Goal: Task Accomplishment & Management: Use online tool/utility

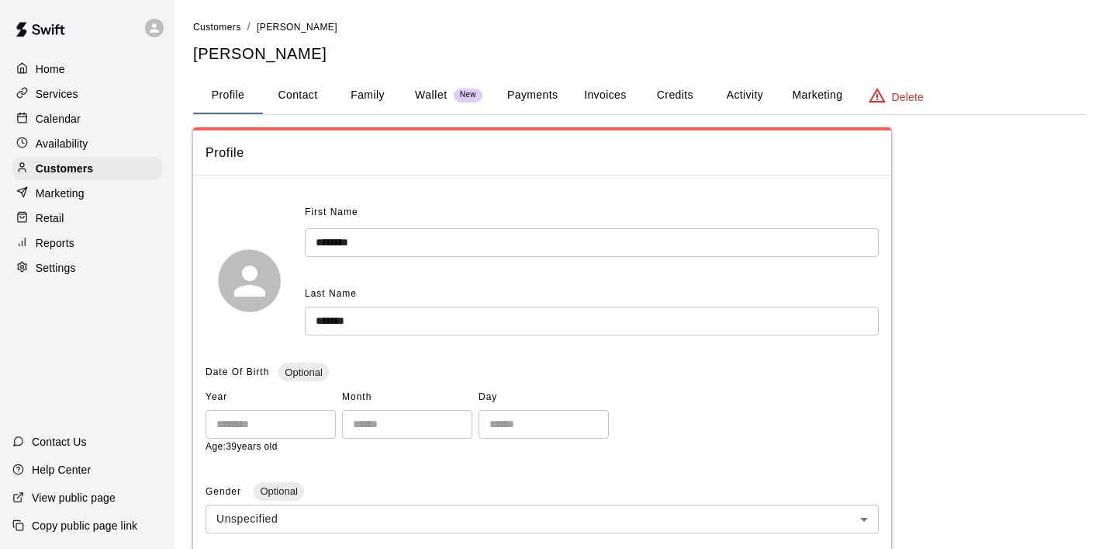
click at [618, 95] on button "Invoices" at bounding box center [605, 95] width 70 height 37
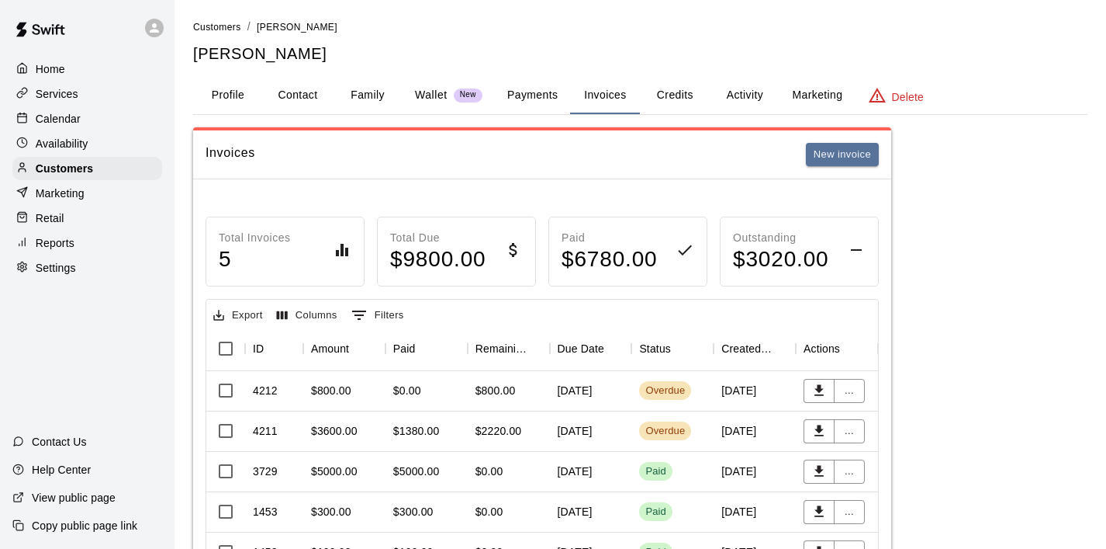
click at [70, 114] on p "Calendar" at bounding box center [58, 119] width 45 height 16
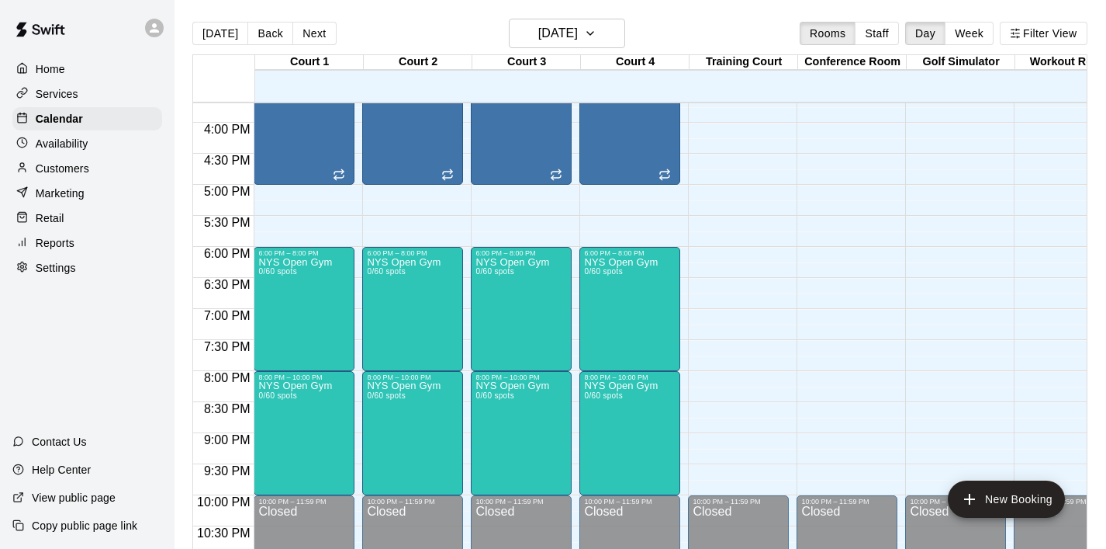
scroll to position [975, 0]
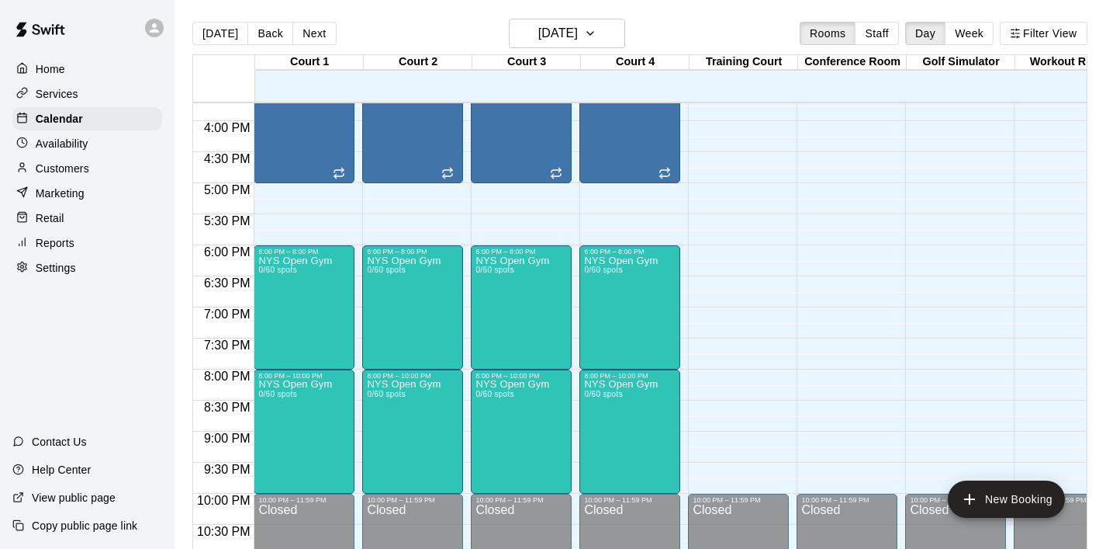
click at [46, 162] on p "Customers" at bounding box center [63, 169] width 54 height 16
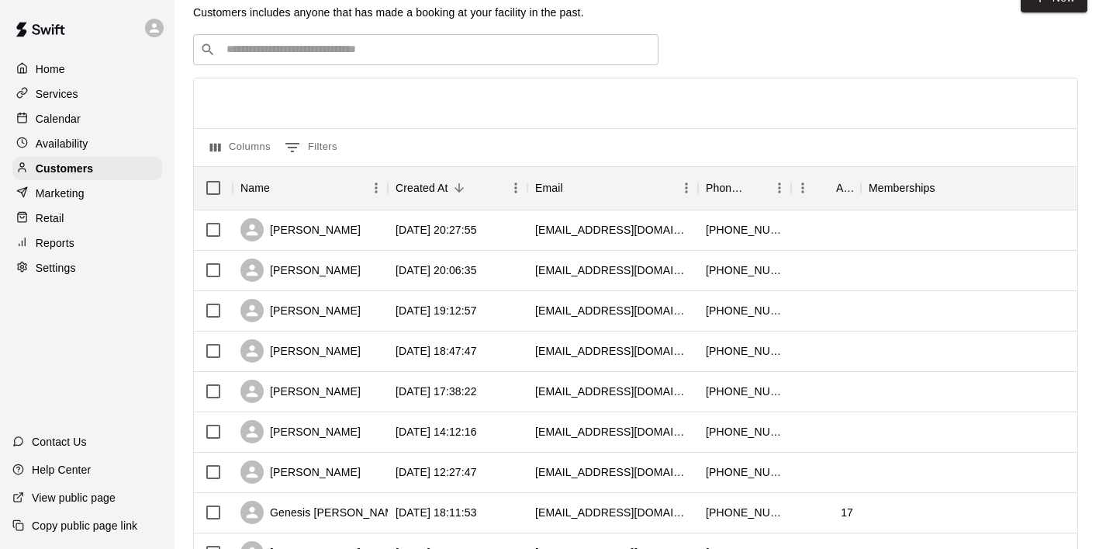
scroll to position [36, 0]
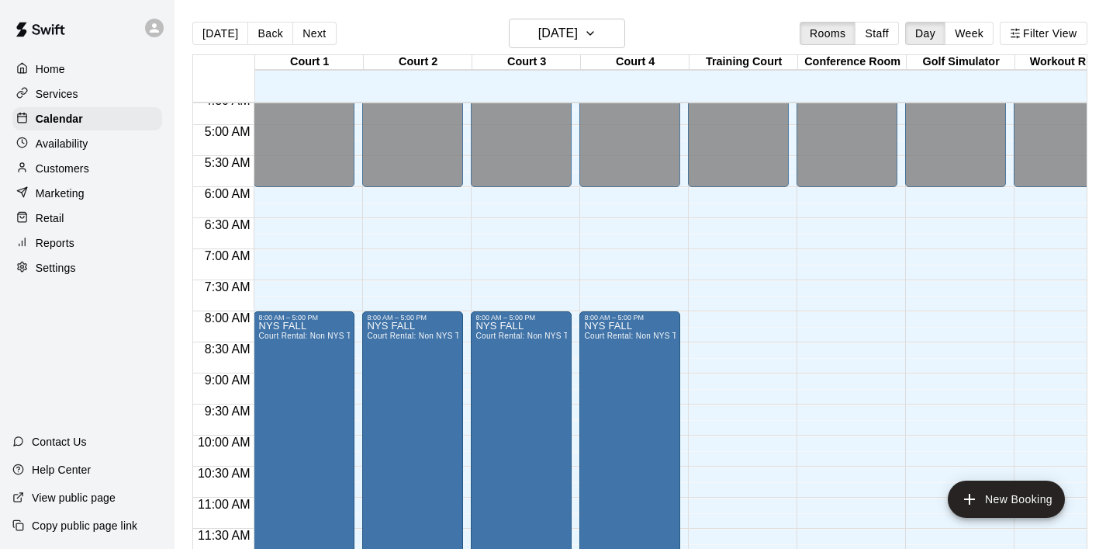
scroll to position [278, 0]
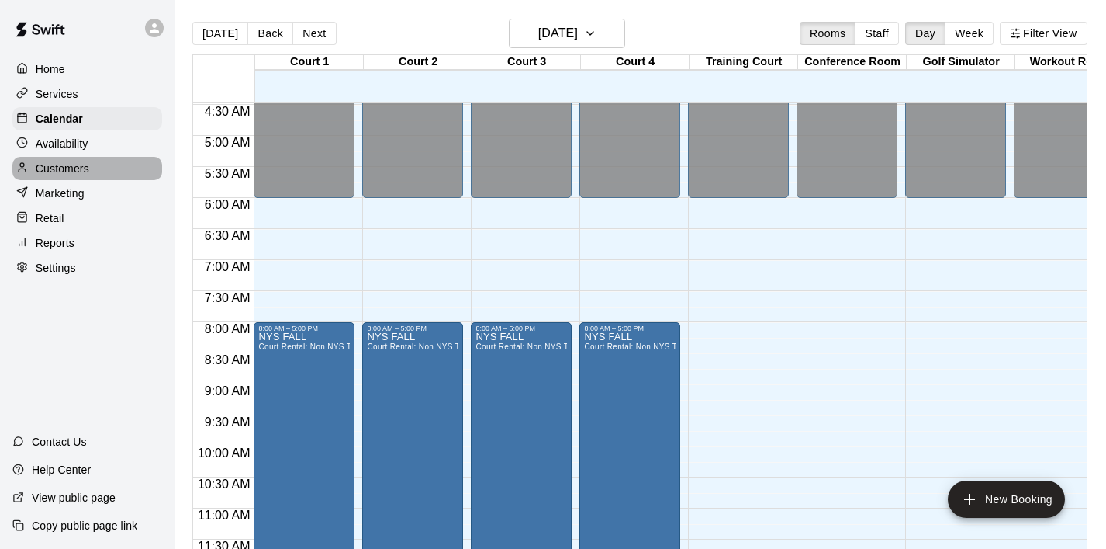
click at [79, 171] on p "Customers" at bounding box center [63, 169] width 54 height 16
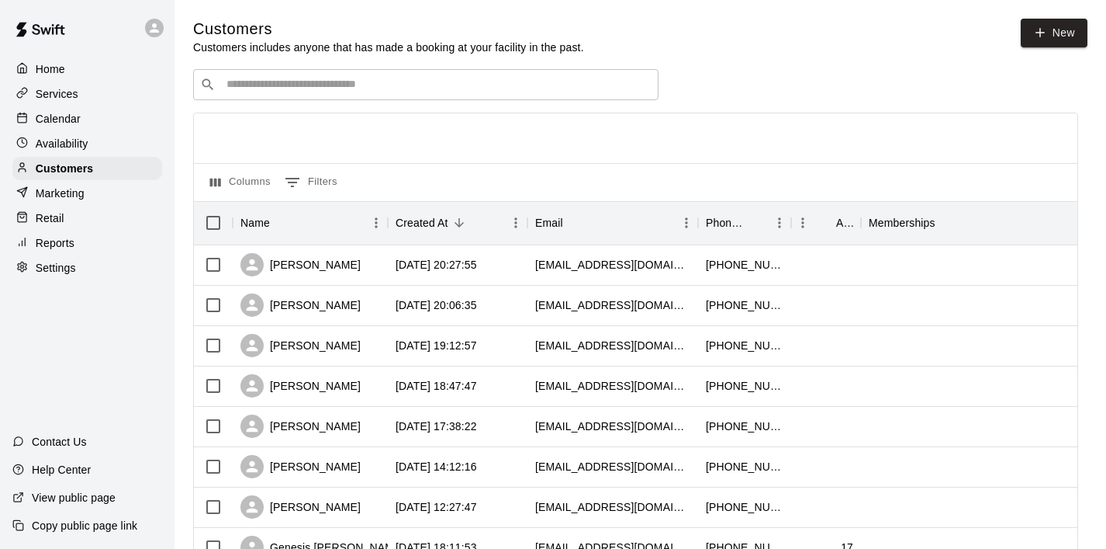
click at [76, 196] on p "Marketing" at bounding box center [60, 193] width 49 height 16
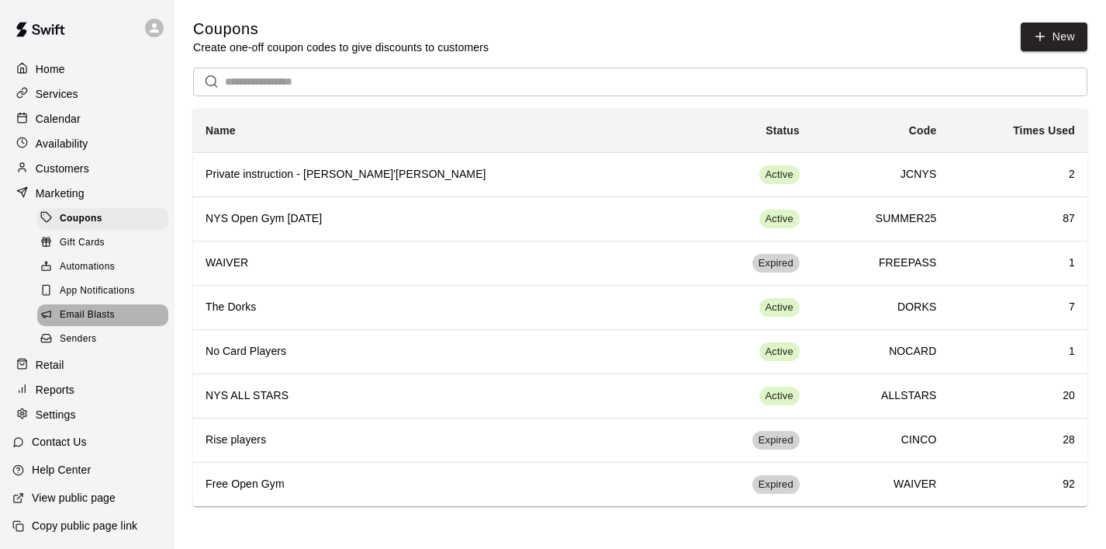
click at [99, 319] on span "Email Blasts" at bounding box center [87, 315] width 55 height 16
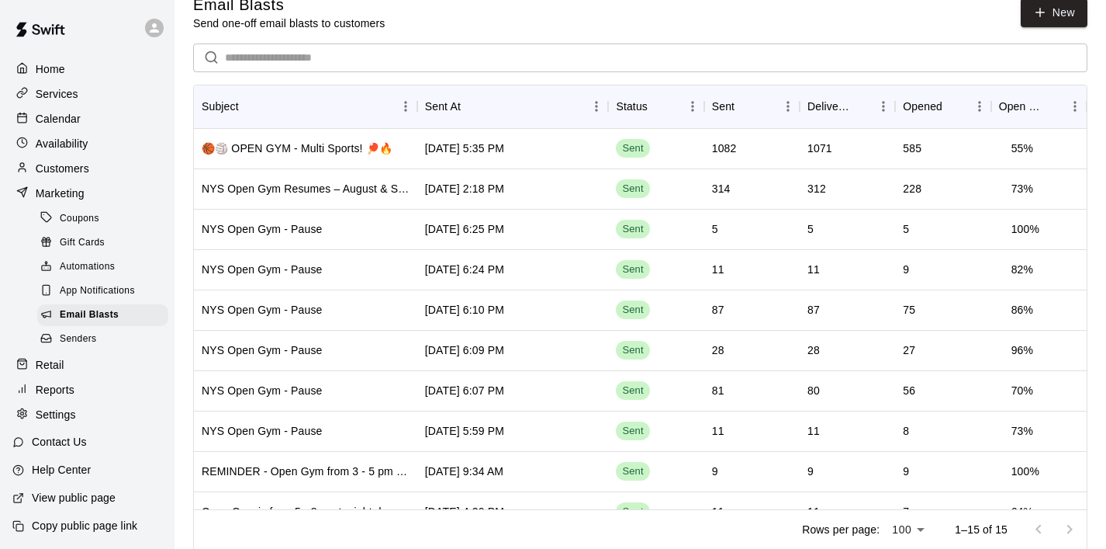
scroll to position [26, 0]
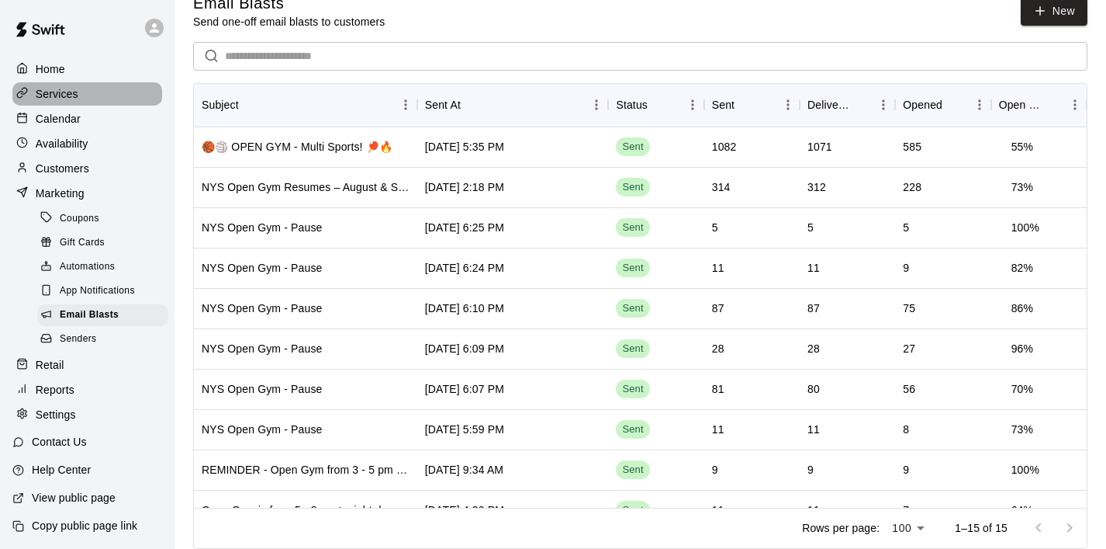
click at [66, 92] on p "Services" at bounding box center [57, 94] width 43 height 16
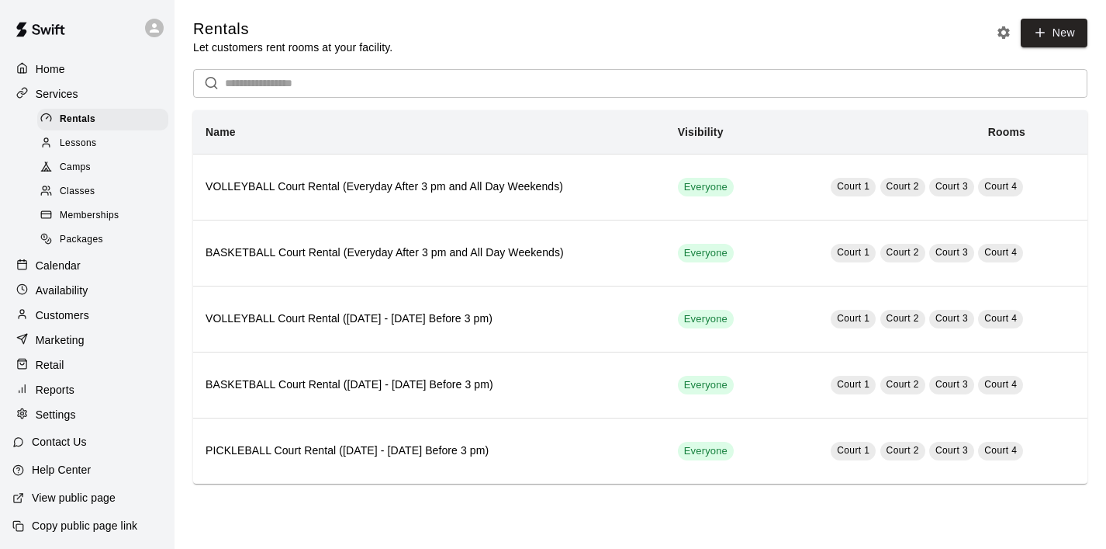
click at [95, 160] on div "Camps" at bounding box center [102, 168] width 131 height 22
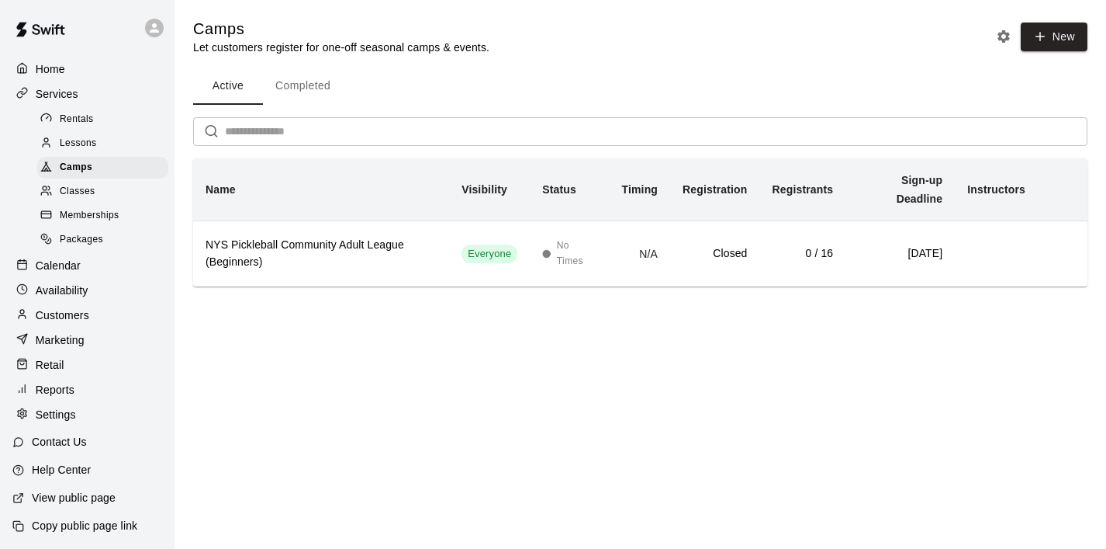
click at [105, 189] on div "Classes" at bounding box center [102, 192] width 131 height 22
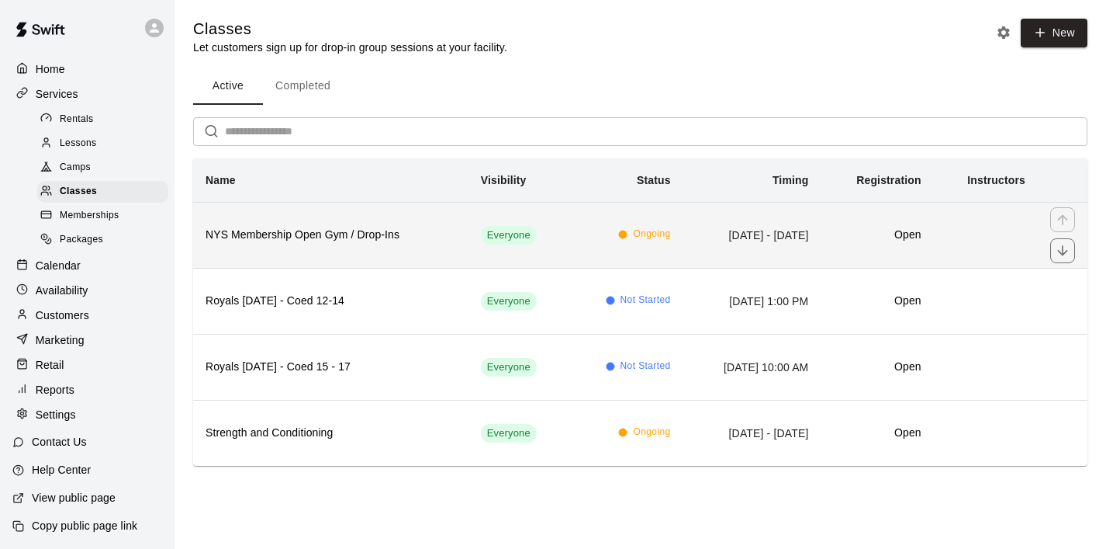
click at [269, 238] on h6 "NYS Membership Open Gym / Drop-Ins" at bounding box center [331, 235] width 251 height 17
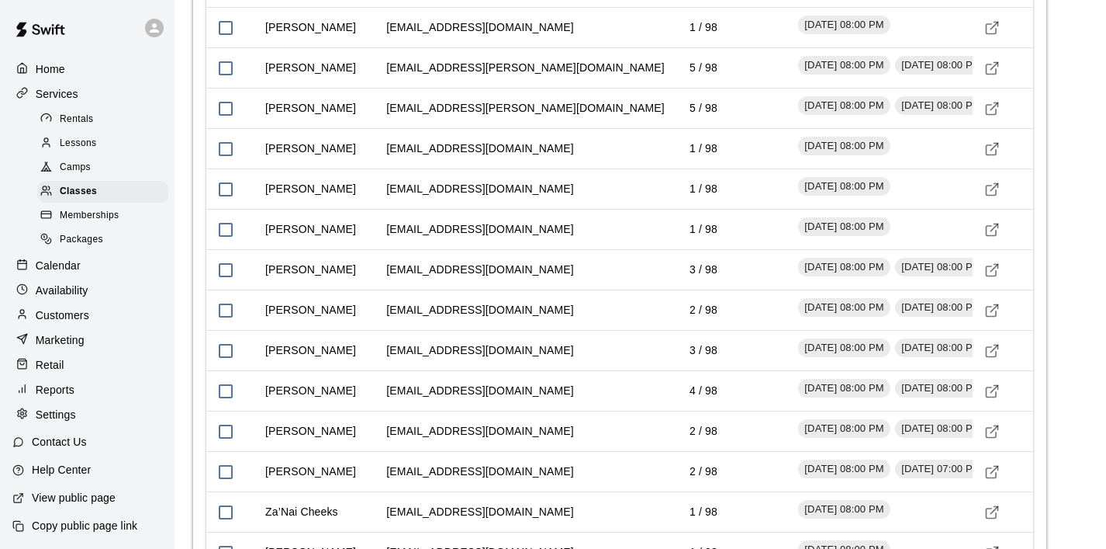
scroll to position [5299, 0]
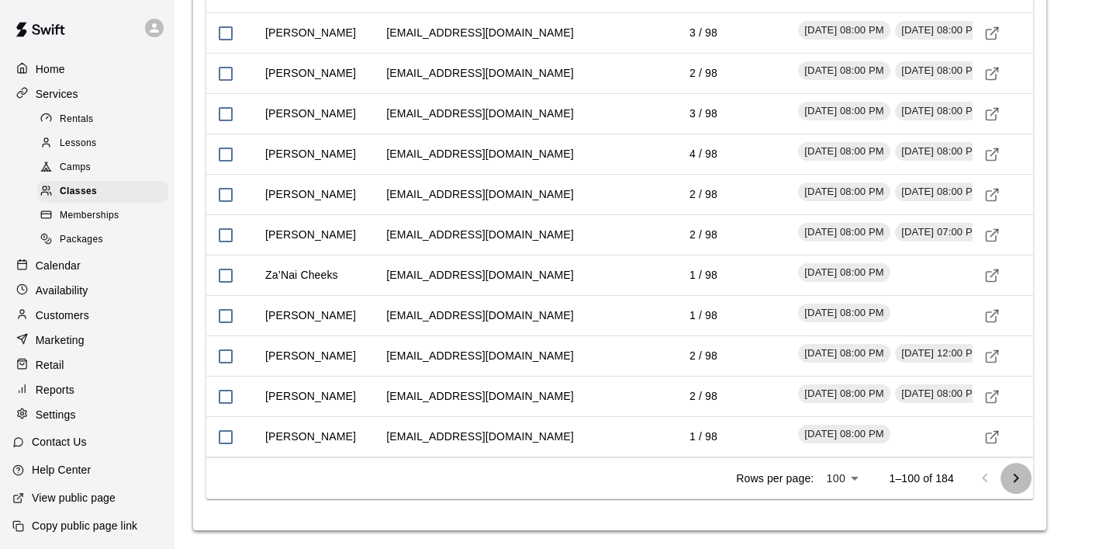
click at [1019, 477] on icon "Go to next page" at bounding box center [1016, 478] width 19 height 19
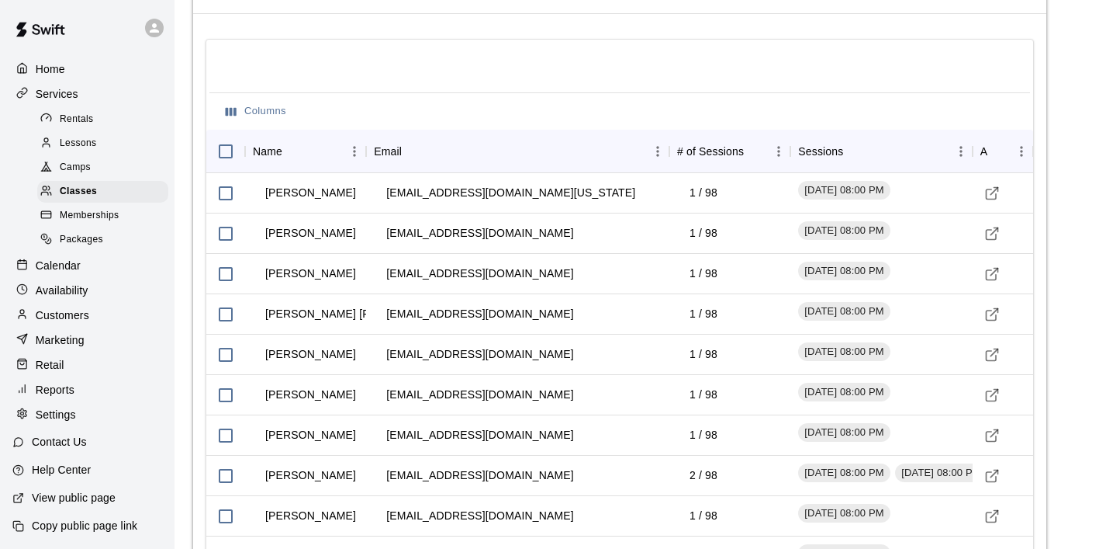
scroll to position [1557, 0]
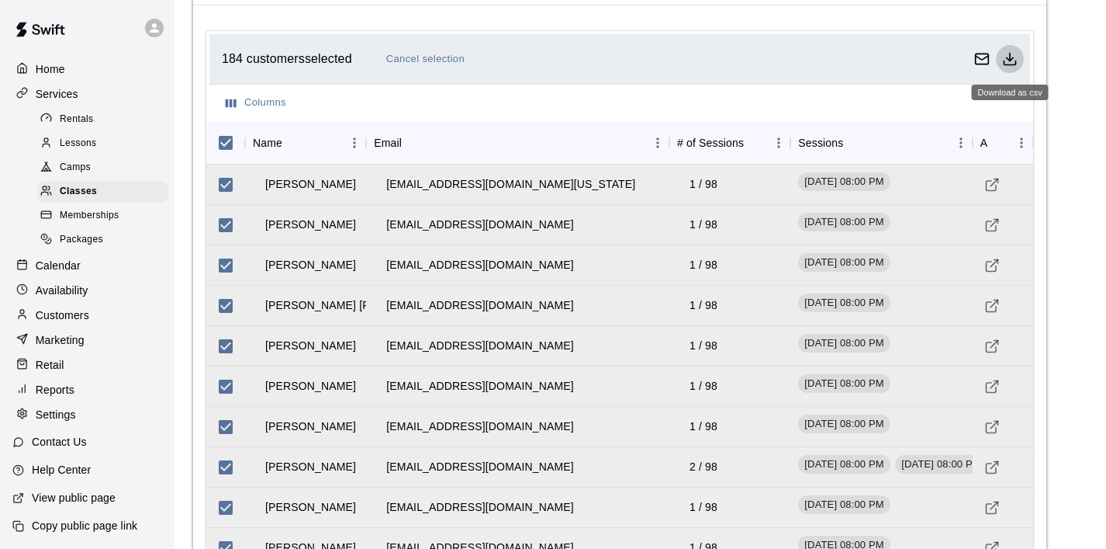
click at [1017, 57] on icon "Download as csv" at bounding box center [1010, 59] width 16 height 16
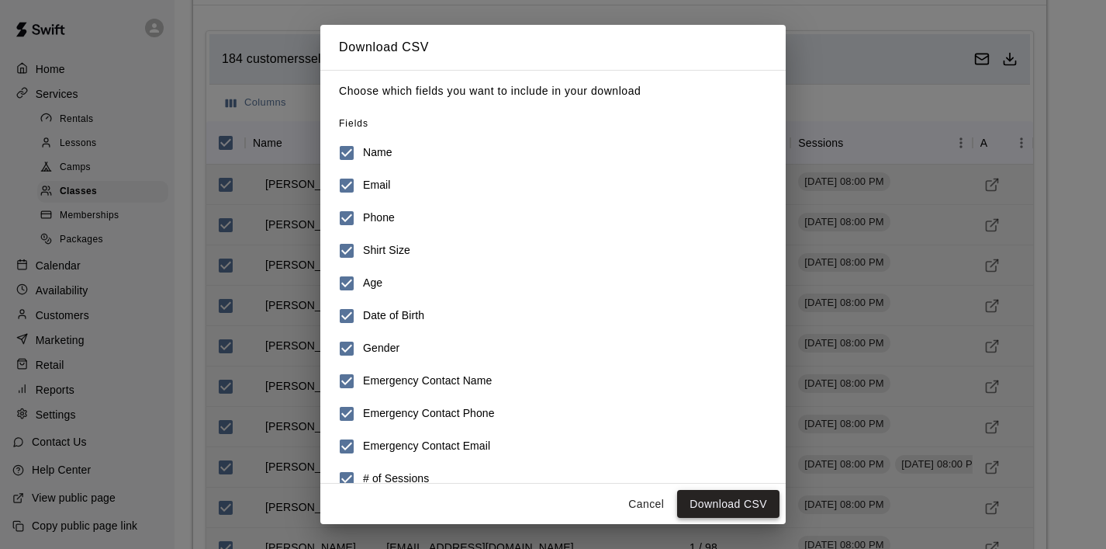
click at [724, 498] on button "Download CSV" at bounding box center [728, 504] width 102 height 29
click at [647, 497] on button "Cancel" at bounding box center [646, 504] width 50 height 29
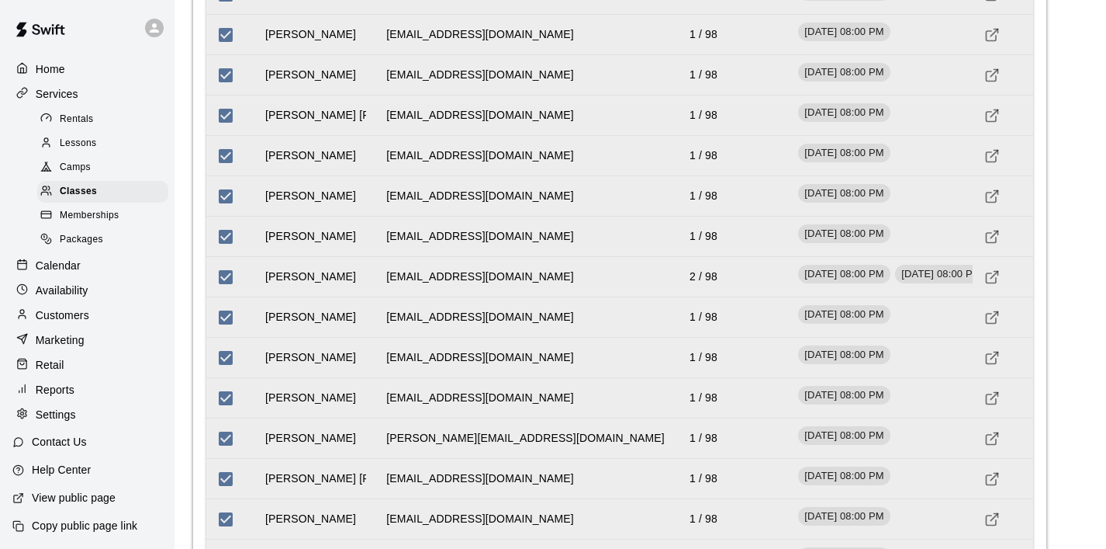
scroll to position [1761, 0]
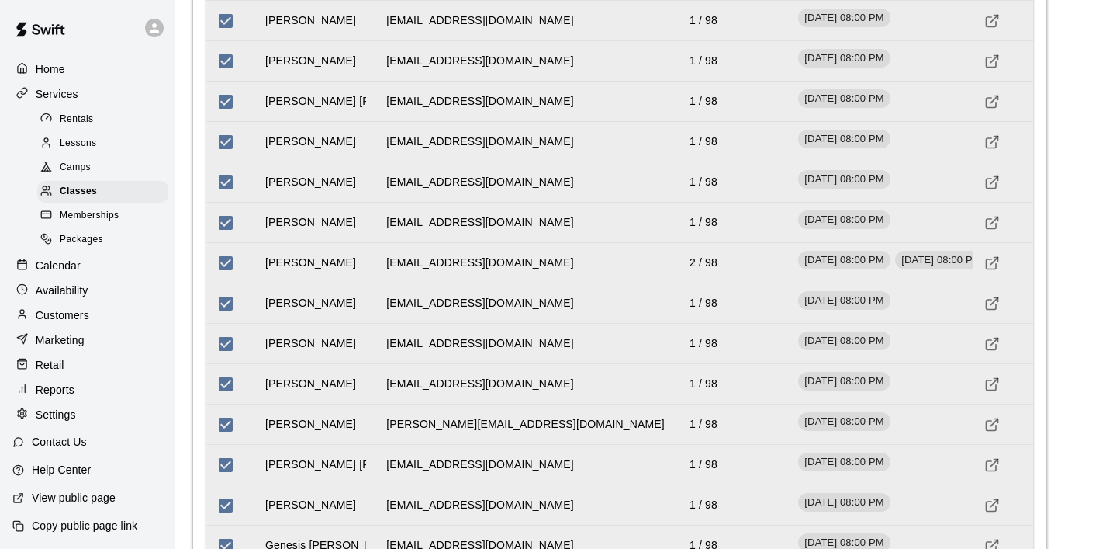
click at [99, 212] on span "Memberships" at bounding box center [89, 216] width 59 height 16
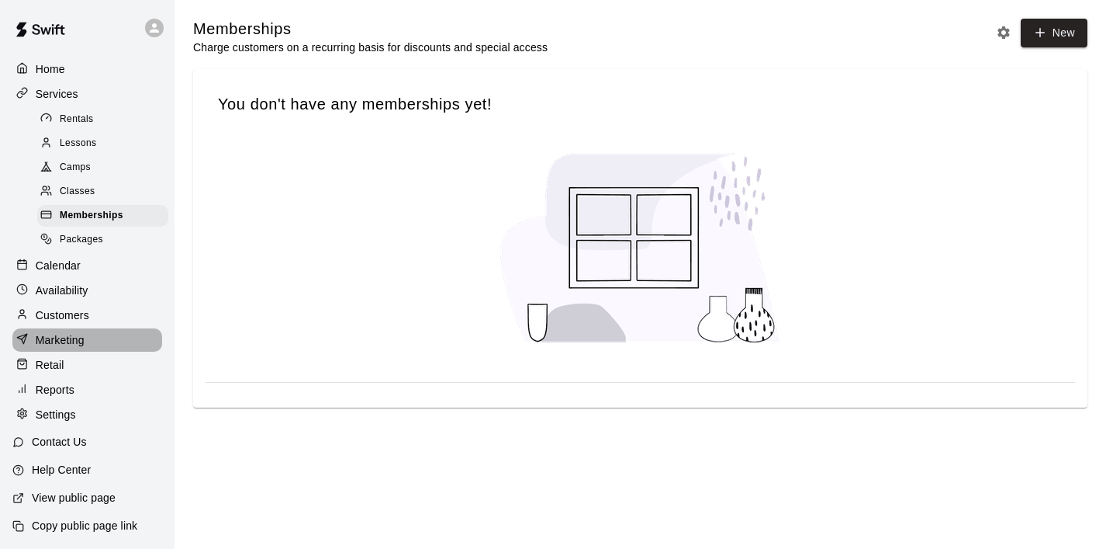
click at [71, 328] on div "Marketing" at bounding box center [87, 339] width 150 height 23
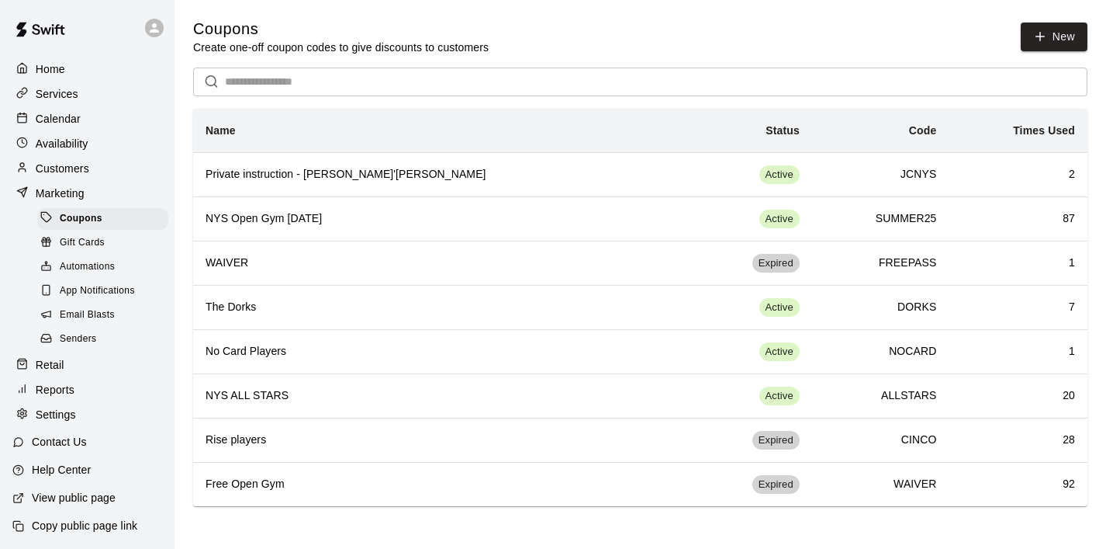
click at [115, 310] on div "Email Blasts" at bounding box center [102, 315] width 131 height 22
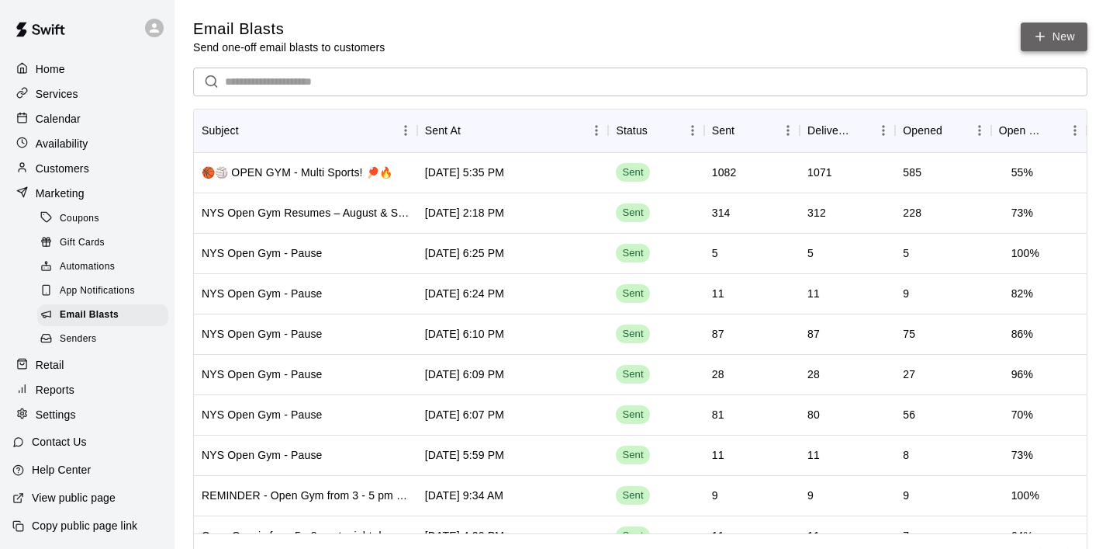
click at [1058, 45] on link "New" at bounding box center [1054, 36] width 67 height 29
